Goal: Information Seeking & Learning: Learn about a topic

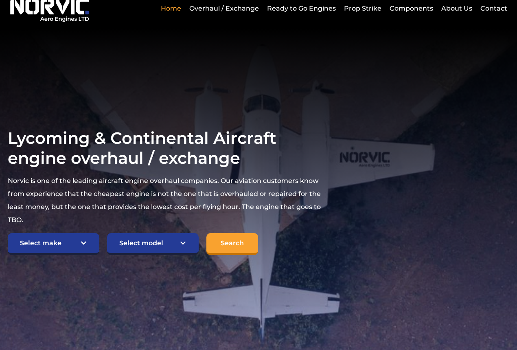
scroll to position [81, 0]
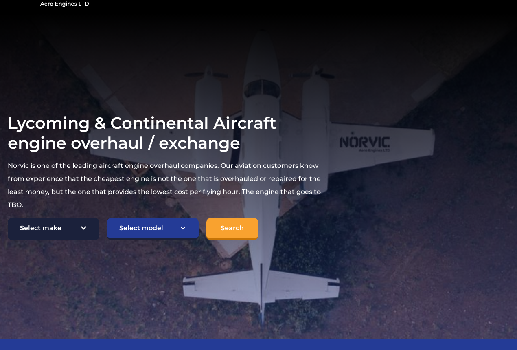
click at [73, 218] on select "Select make TCM Continental Lycoming" at bounding box center [54, 229] width 92 height 22
click at [86, 218] on select "Select make TCM Continental Lycoming" at bounding box center [54, 229] width 92 height 22
select select "TCM Continental"
click at [8, 218] on select "Select make TCM Continental Lycoming" at bounding box center [54, 229] width 92 height 22
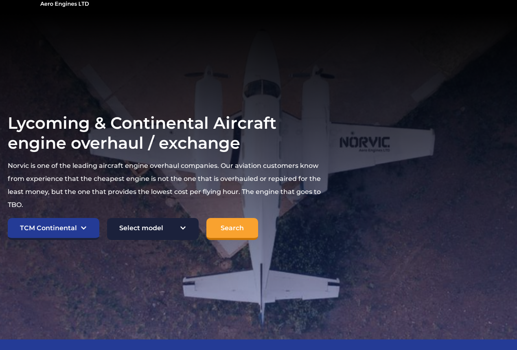
click at [191, 223] on select "Select model American Champion 7KCAB [PERSON_NAME] Citabria IO-320-E2A Beech 23…" at bounding box center [153, 229] width 92 height 22
select select "892"
click at [107, 218] on select "Select model American Champion 7KCAB [PERSON_NAME] Citabria IO-320-E2A Beech 23…" at bounding box center [153, 229] width 92 height 22
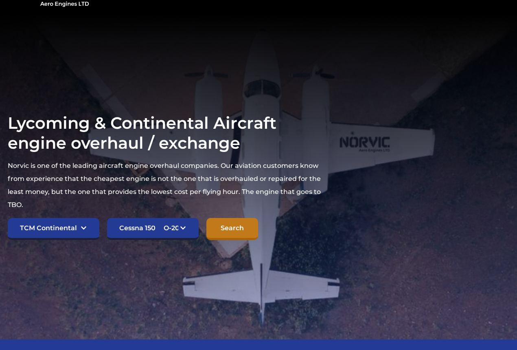
click at [221, 218] on input "Search" at bounding box center [232, 229] width 52 height 22
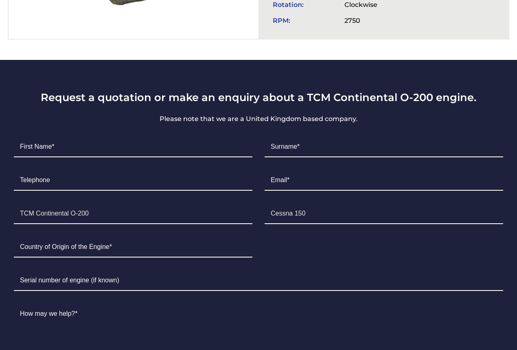
scroll to position [489, 0]
